Goal: Navigation & Orientation: Find specific page/section

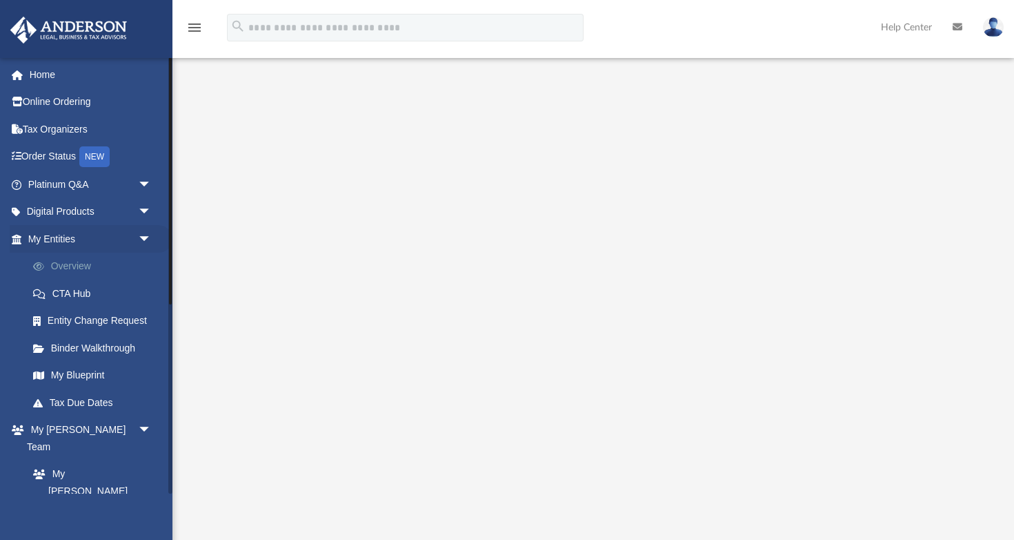
click at [121, 267] on link "Overview" at bounding box center [95, 267] width 153 height 28
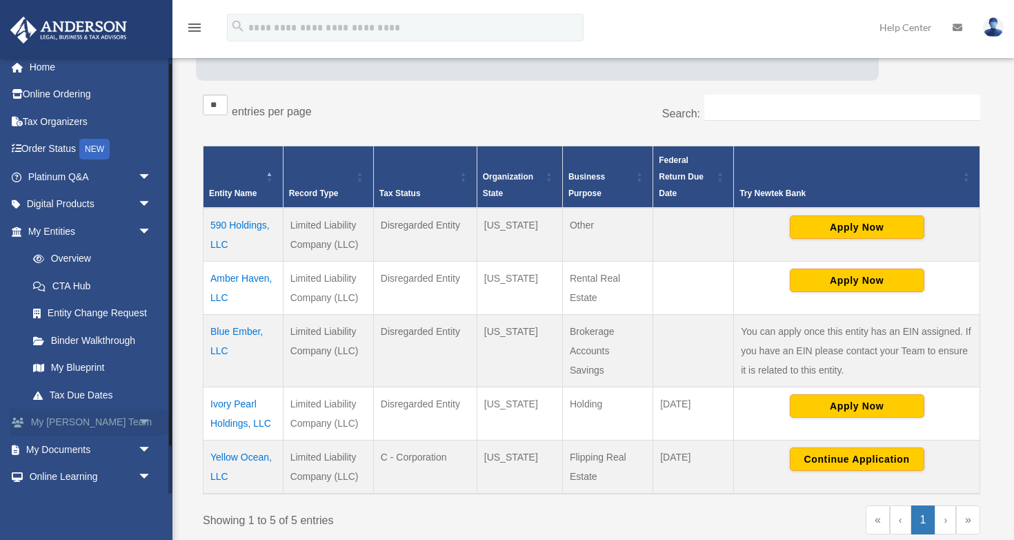
scroll to position [8, 0]
click at [101, 373] on link "My Blueprint" at bounding box center [95, 367] width 153 height 28
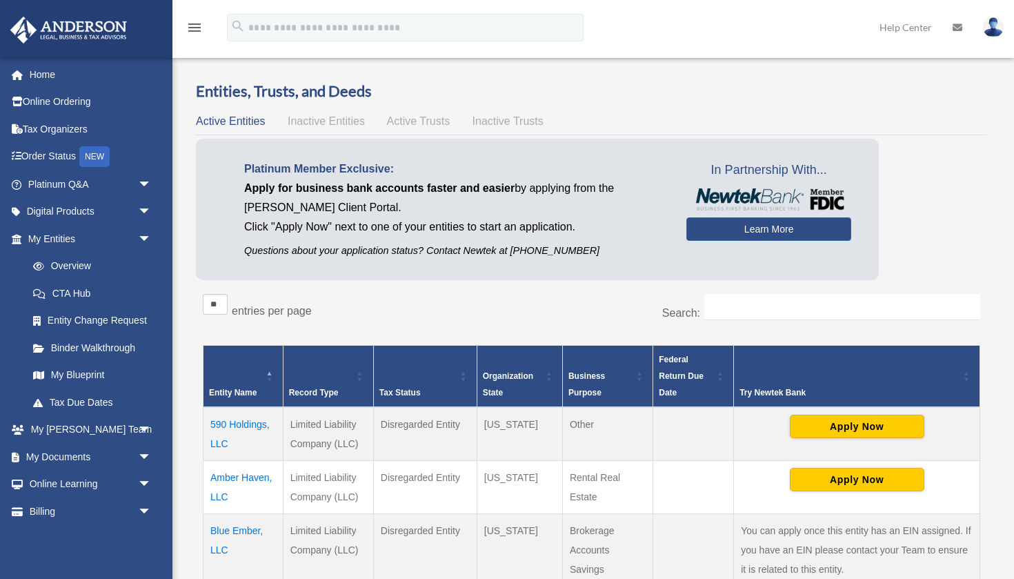
scroll to position [196, 0]
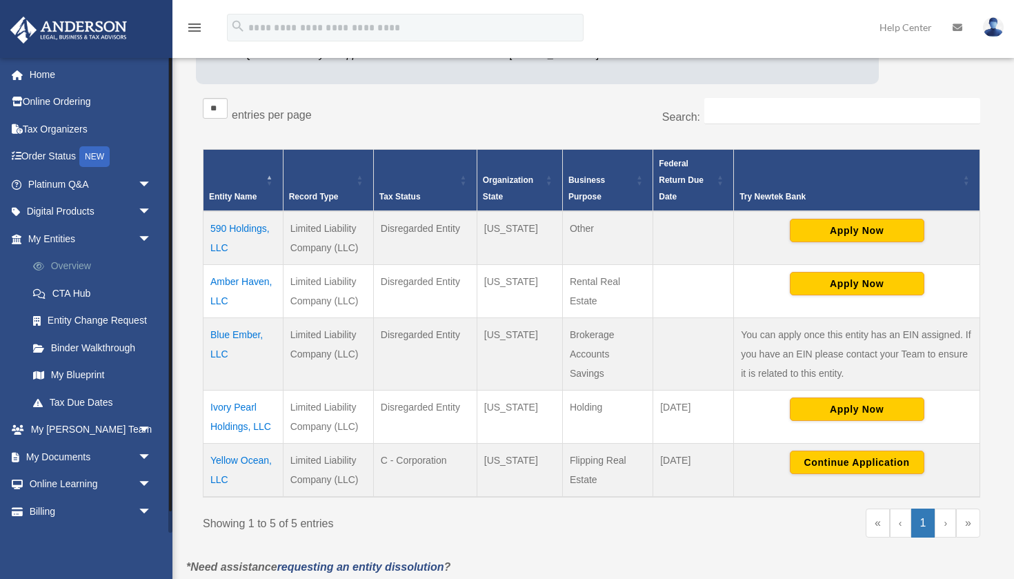
click at [95, 270] on link "Overview" at bounding box center [95, 267] width 153 height 28
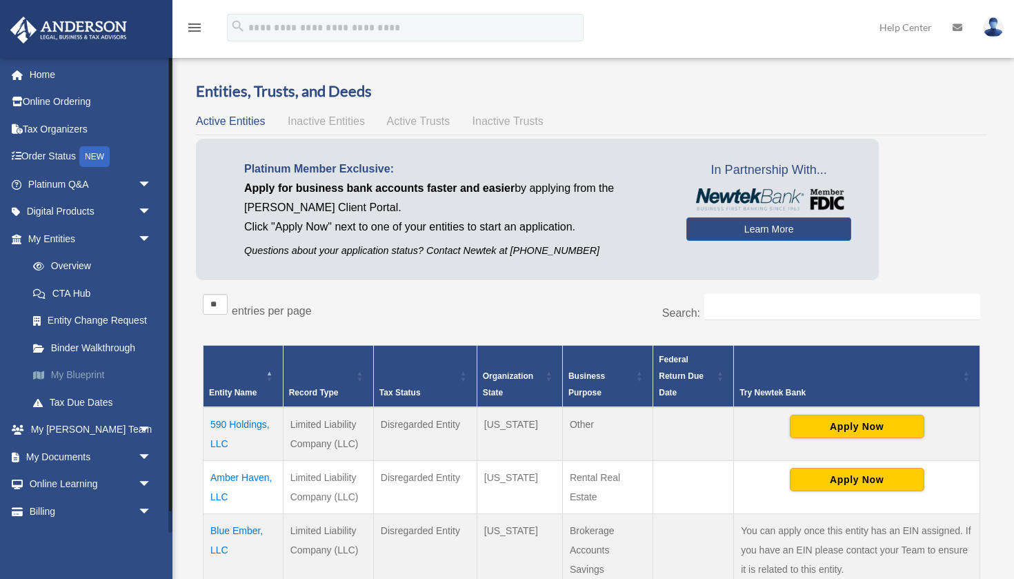
click at [101, 373] on link "My Blueprint" at bounding box center [95, 376] width 153 height 28
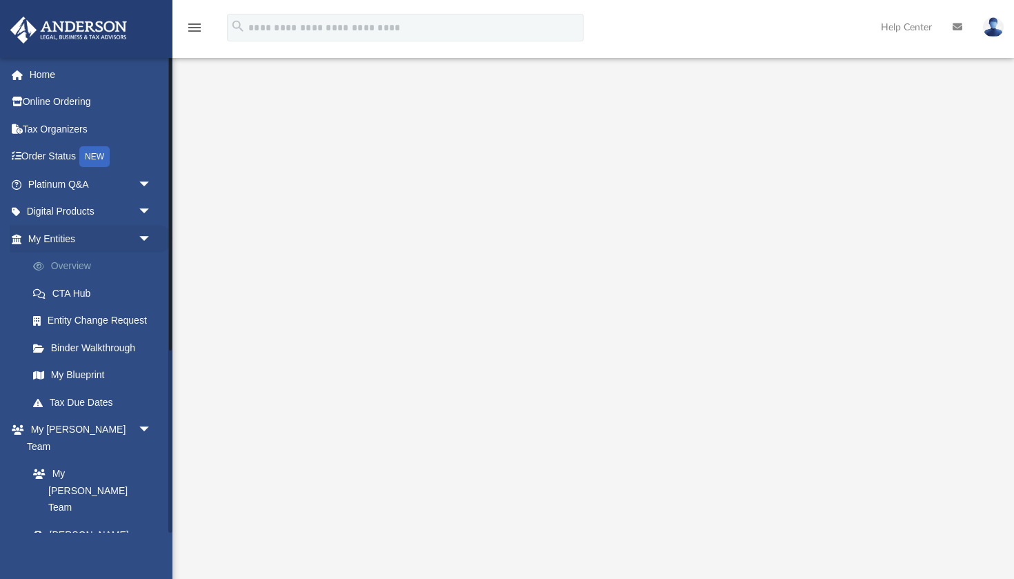
click at [87, 264] on link "Overview" at bounding box center [95, 267] width 153 height 28
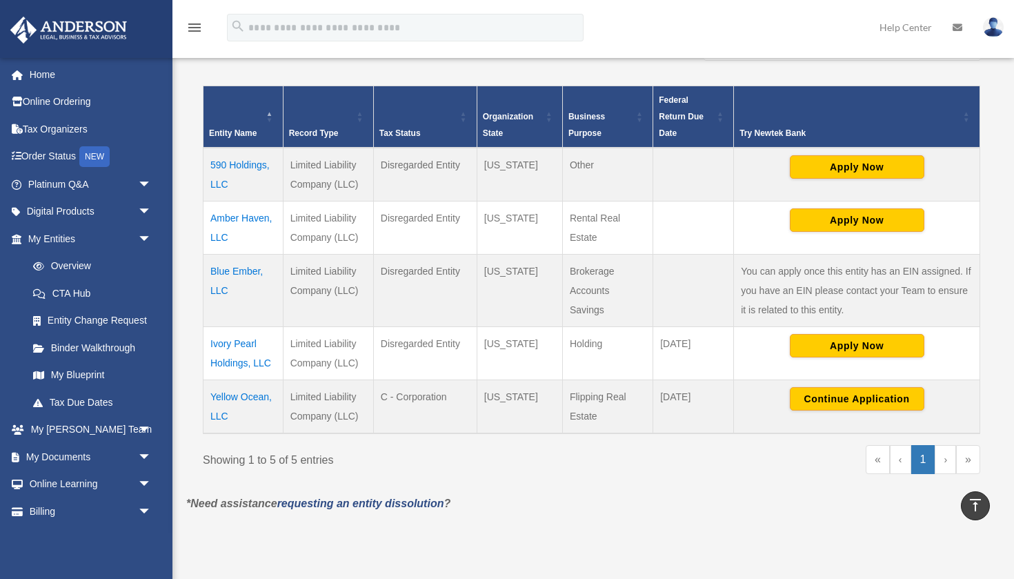
scroll to position [263, 0]
